Goal: Information Seeking & Learning: Understand process/instructions

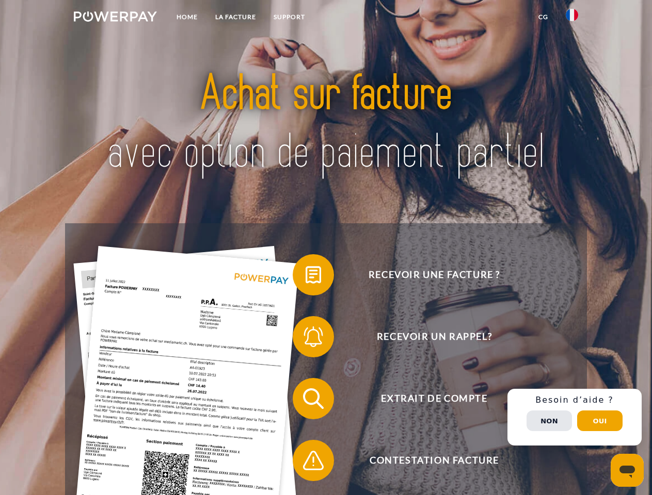
click at [115, 18] on img at bounding box center [115, 16] width 83 height 10
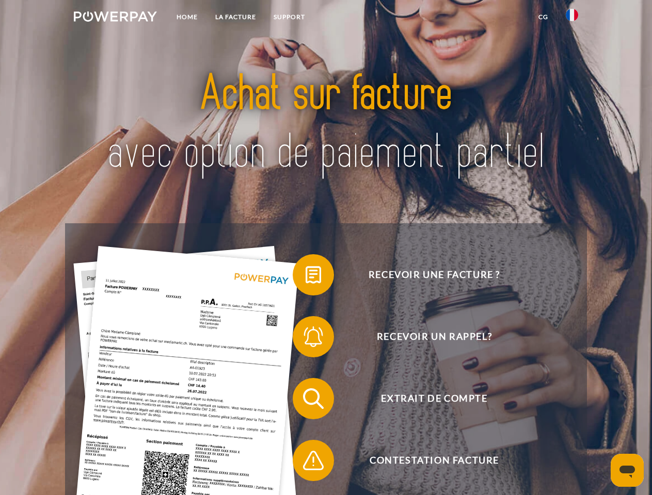
click at [572, 18] on img at bounding box center [572, 15] width 12 height 12
click at [543, 17] on link "CG" at bounding box center [542, 17] width 27 height 19
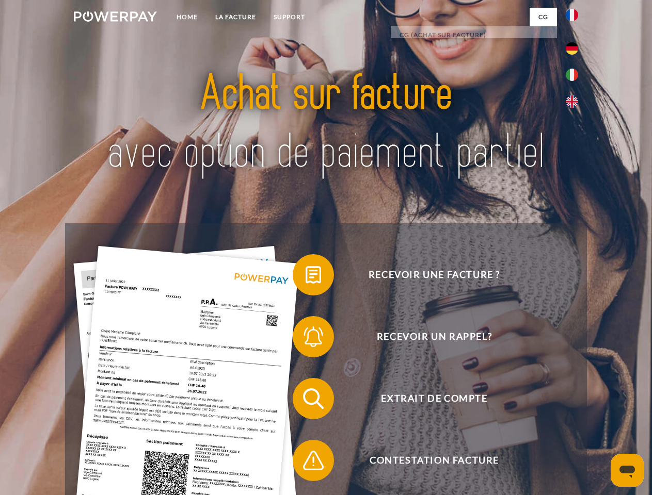
click at [306, 277] on span at bounding box center [298, 275] width 52 height 52
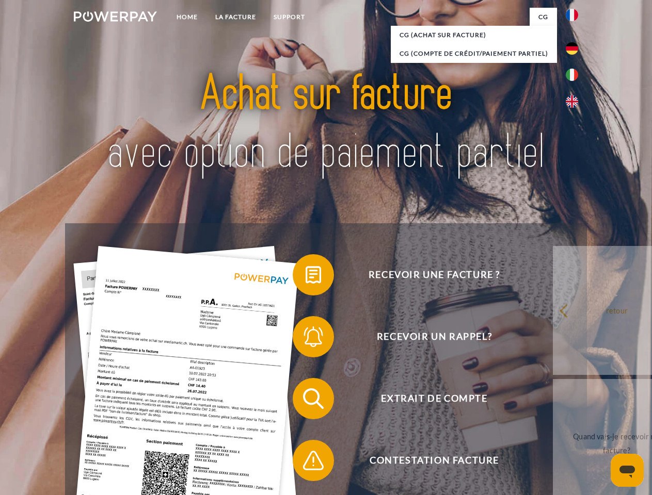
click at [306, 339] on span at bounding box center [298, 337] width 52 height 52
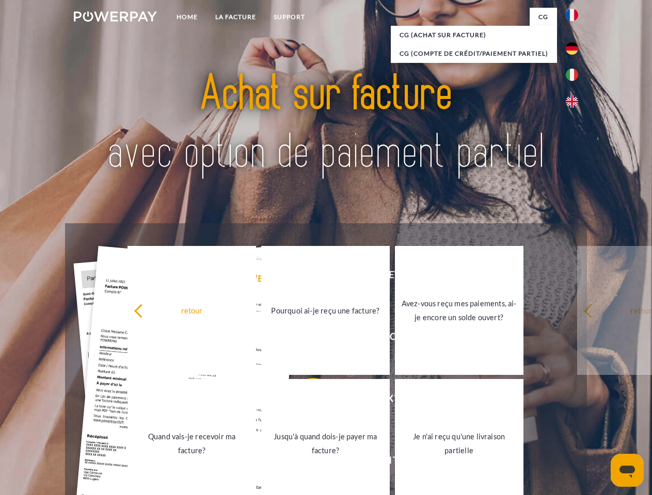
click at [306, 401] on link "Jusqu'à quand dois-je payer ma facture?" at bounding box center [325, 443] width 129 height 129
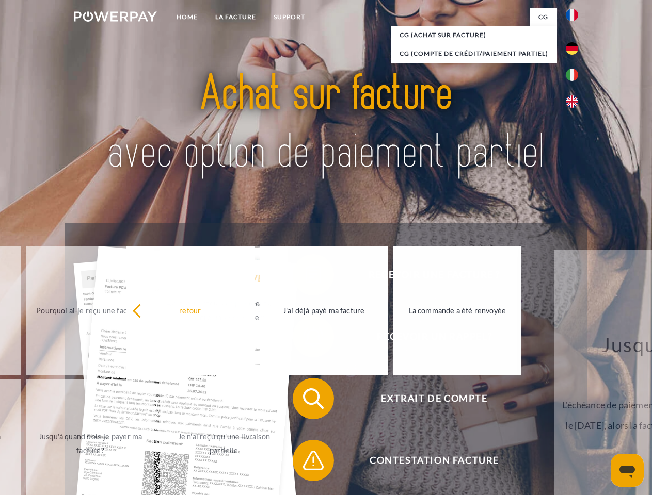
click at [306, 463] on span at bounding box center [298, 461] width 52 height 52
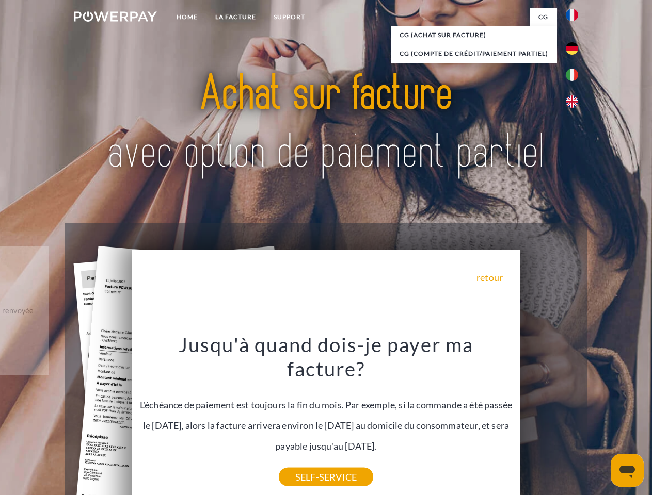
click at [574, 418] on div "Recevoir une facture ? Recevoir un rappel? Extrait de compte retour" at bounding box center [325, 429] width 521 height 413
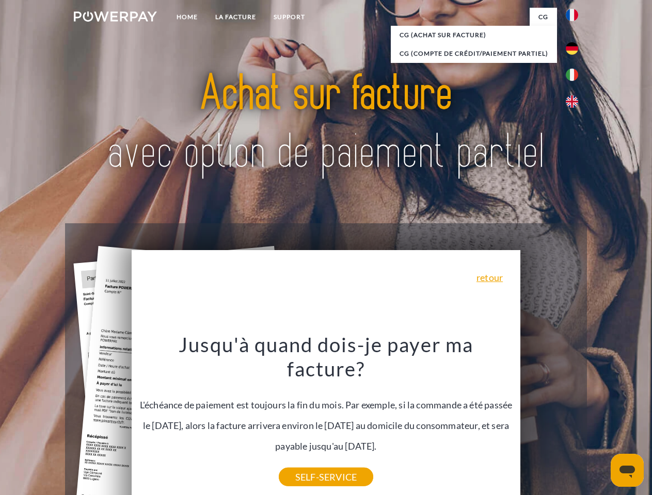
click at [549, 420] on span "Extrait de compte" at bounding box center [434, 398] width 253 height 41
click at [600, 421] on header "Home LA FACTURE Support" at bounding box center [326, 356] width 652 height 713
